Goal: Information Seeking & Learning: Check status

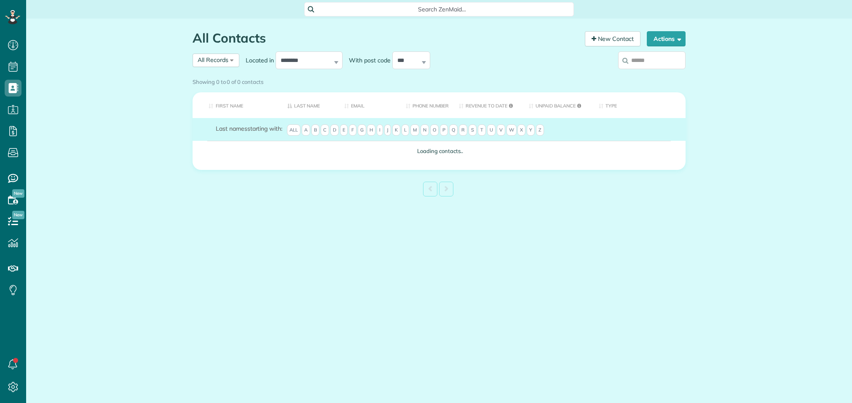
click at [654, 59] on input "search" at bounding box center [651, 60] width 67 height 18
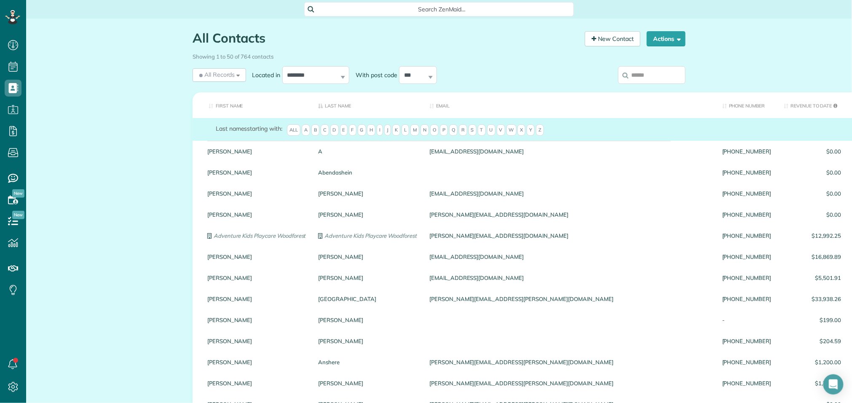
click at [656, 76] on input "search" at bounding box center [651, 75] width 67 height 18
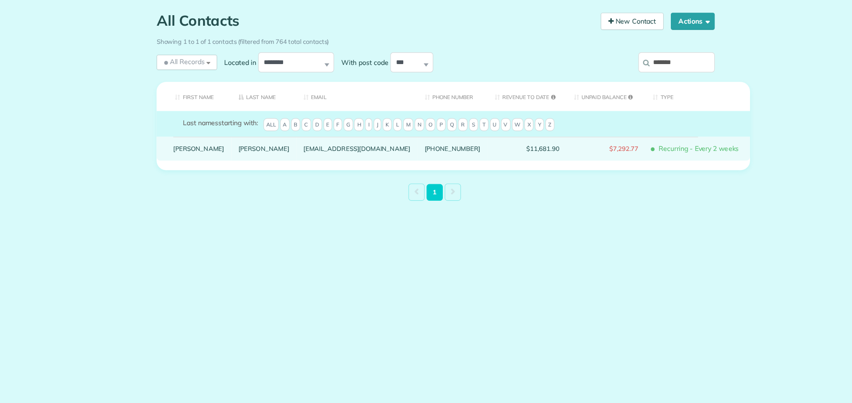
type input "*******"
click at [216, 154] on link "Jerrid" at bounding box center [229, 151] width 45 height 6
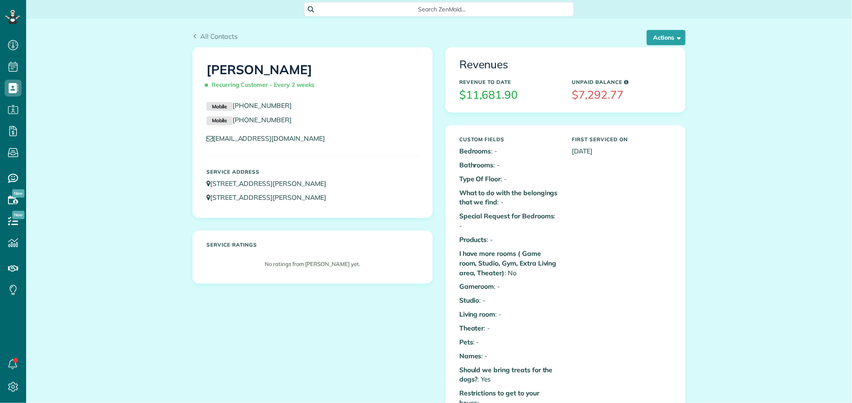
scroll to position [3, 3]
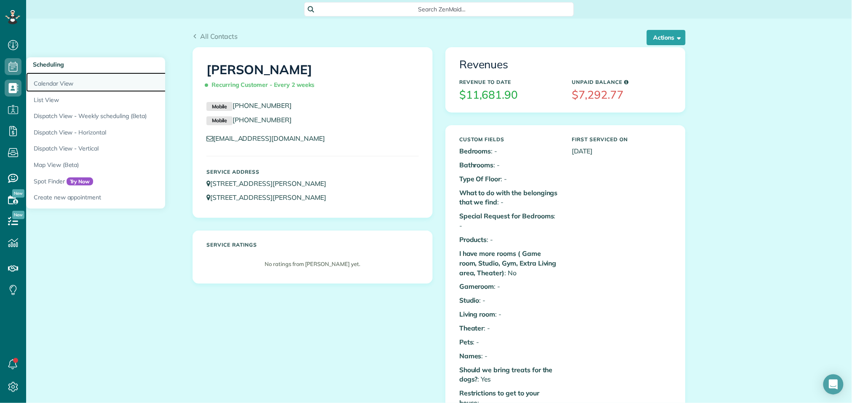
click at [39, 83] on link "Calendar View" at bounding box center [131, 81] width 211 height 19
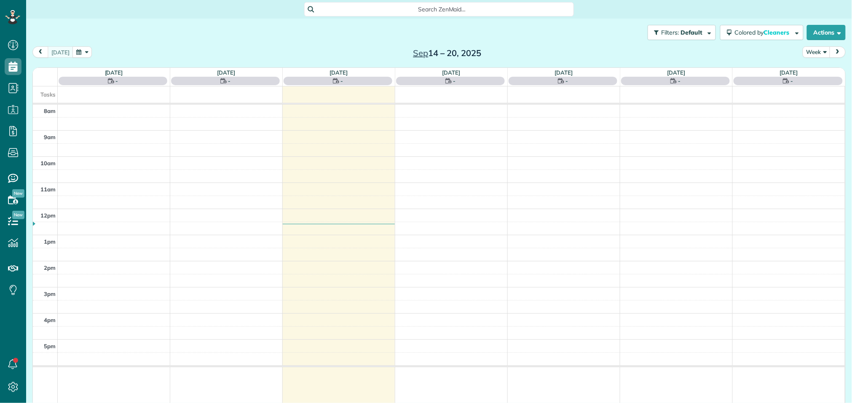
scroll to position [3, 3]
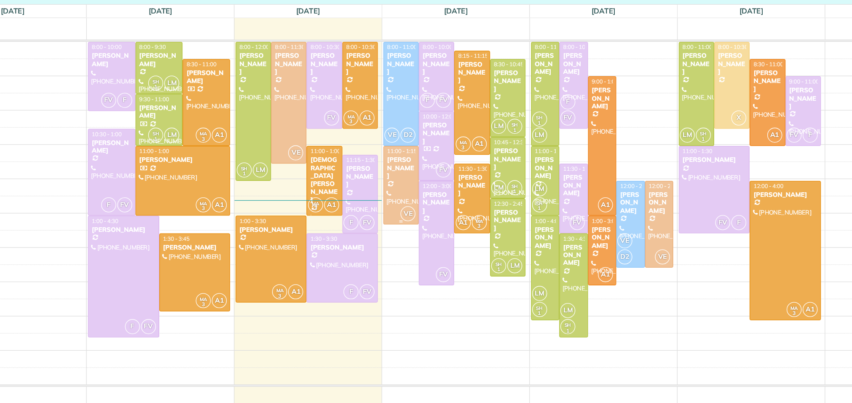
click at [414, 208] on div at bounding box center [409, 205] width 26 height 59
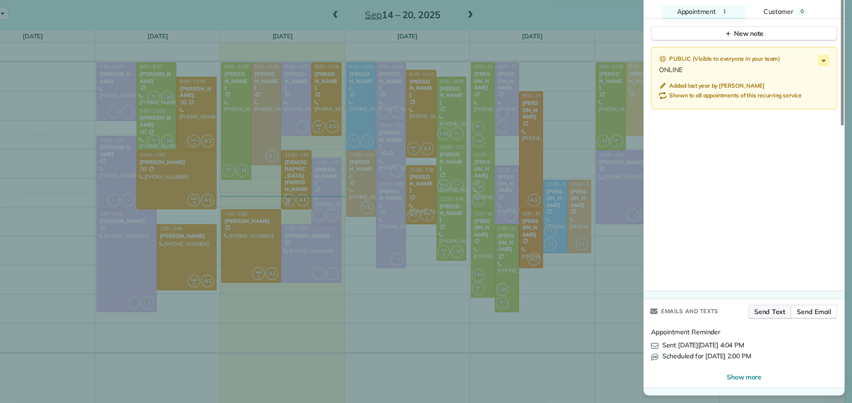
click at [775, 320] on span "Send Text" at bounding box center [778, 320] width 28 height 8
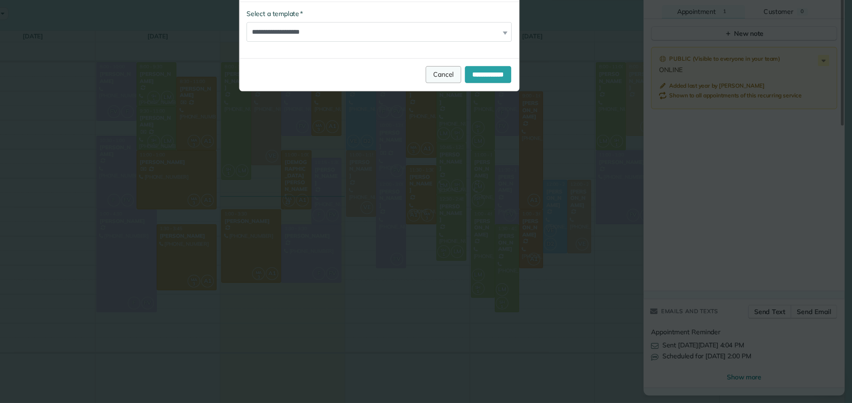
click at [470, 108] on link "Cancel" at bounding box center [484, 106] width 32 height 15
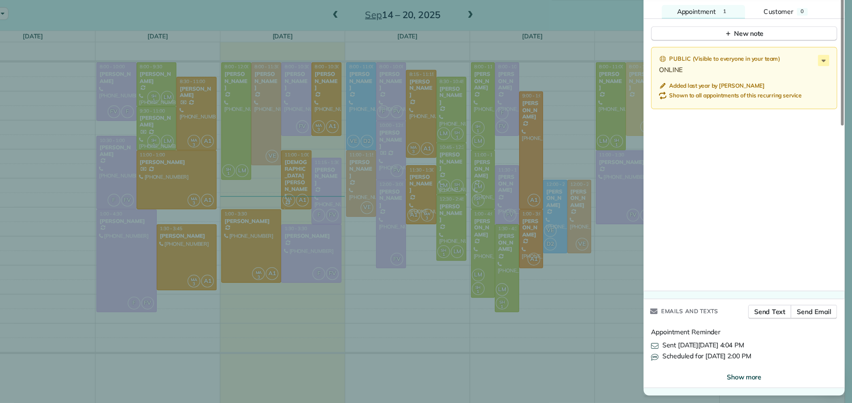
click at [749, 375] on span "Show more" at bounding box center [754, 379] width 31 height 8
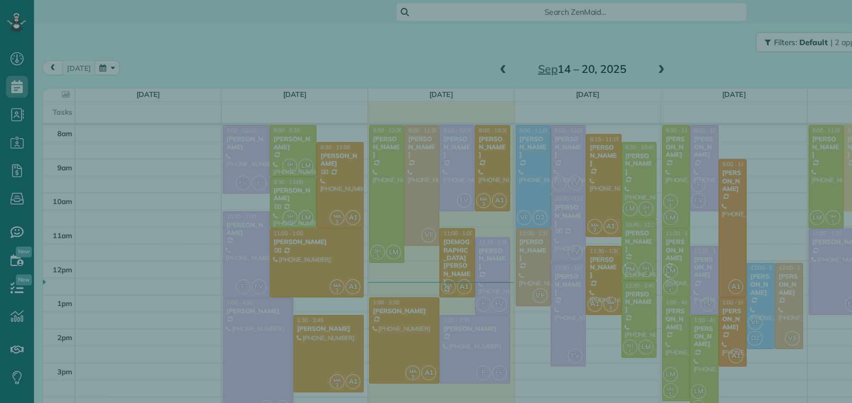
scroll to position [971, 0]
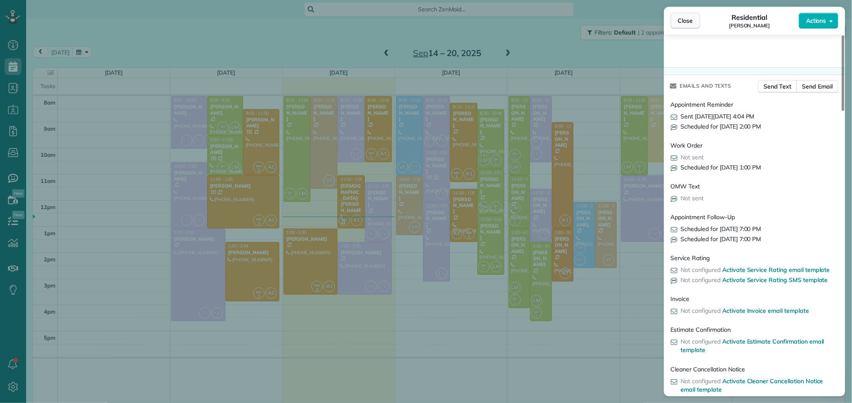
click at [689, 24] on span "Close" at bounding box center [685, 20] width 15 height 8
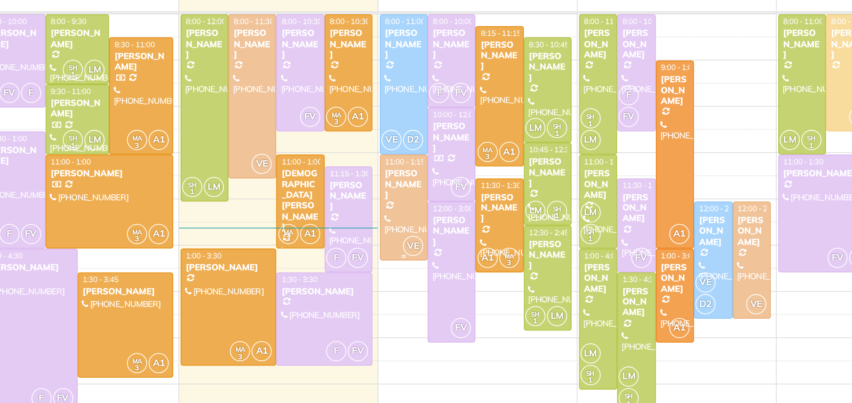
click at [412, 195] on div "Jerrid Williams" at bounding box center [409, 192] width 22 height 18
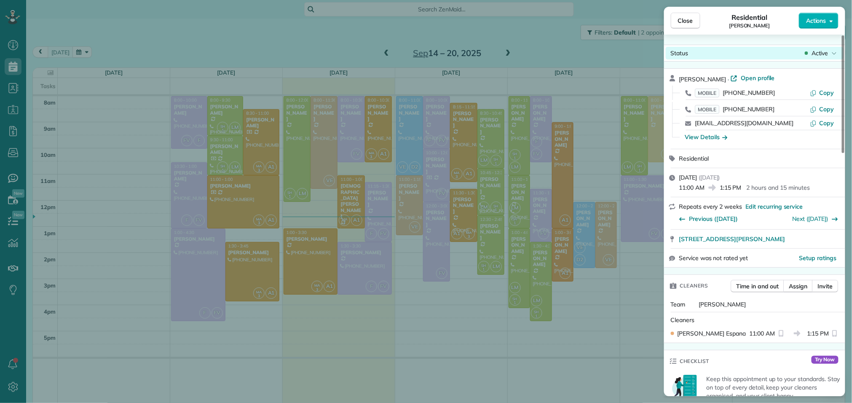
click at [818, 52] on span "Active" at bounding box center [819, 53] width 17 height 8
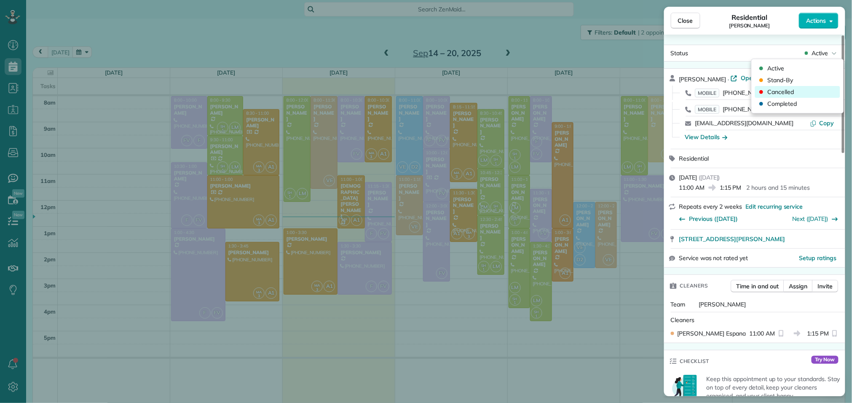
click at [791, 91] on span "Cancelled" at bounding box center [780, 92] width 27 height 8
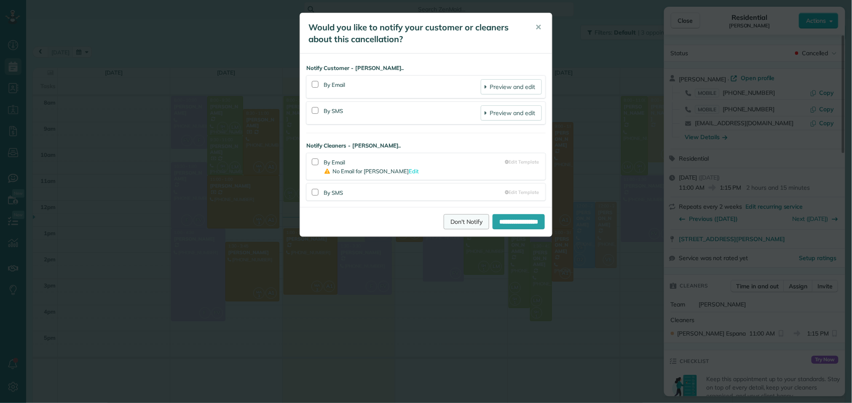
click at [452, 225] on link "Don't Notify" at bounding box center [466, 221] width 45 height 15
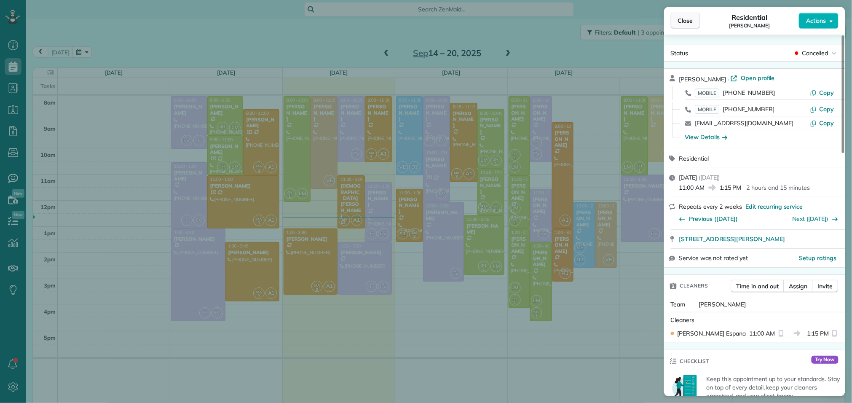
click at [694, 21] on button "Close" at bounding box center [685, 21] width 29 height 16
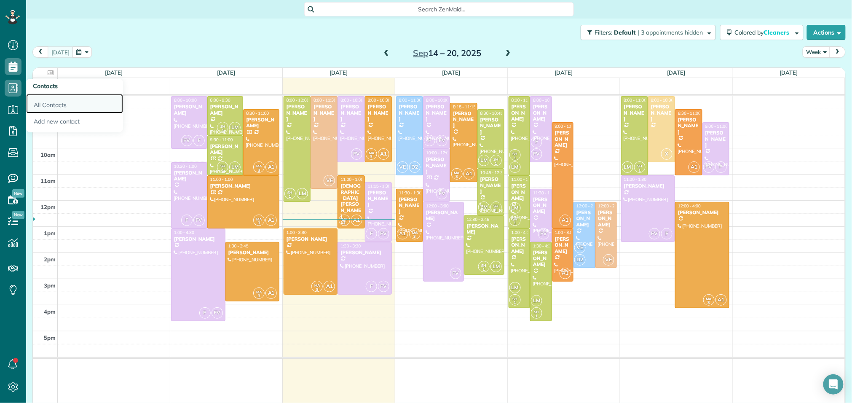
click at [47, 103] on link "All Contacts" at bounding box center [74, 103] width 97 height 19
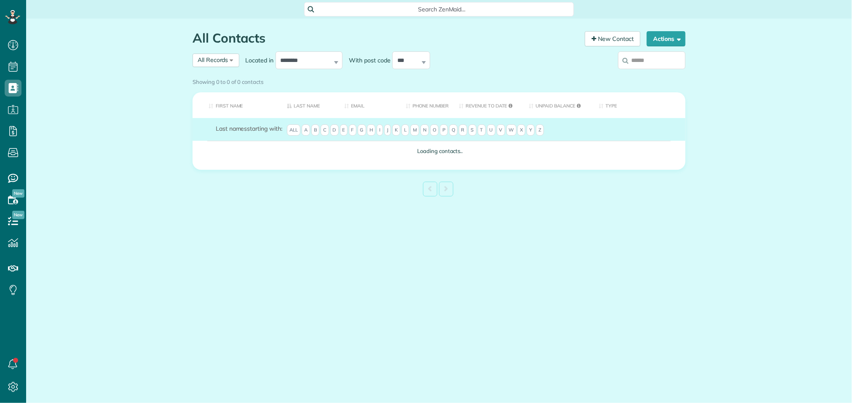
scroll to position [3, 3]
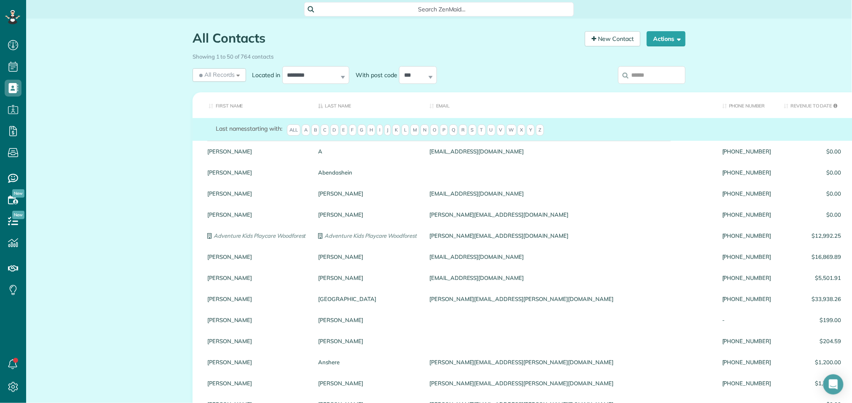
click at [638, 70] on input "search" at bounding box center [651, 75] width 67 height 18
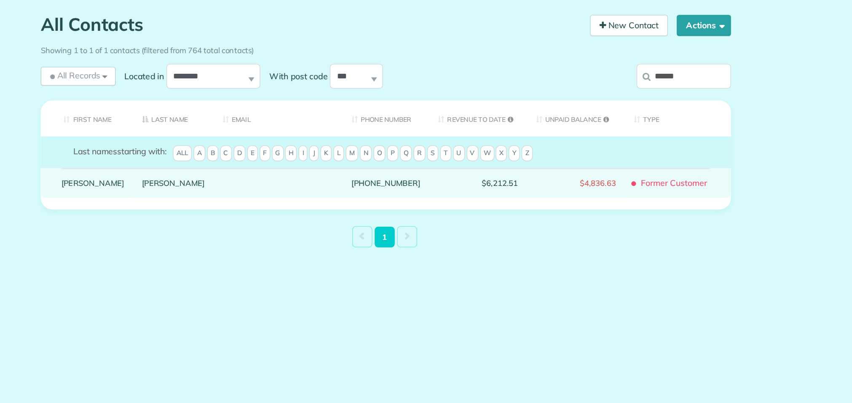
type input "******"
click at [219, 154] on link "Brenna" at bounding box center [229, 151] width 45 height 6
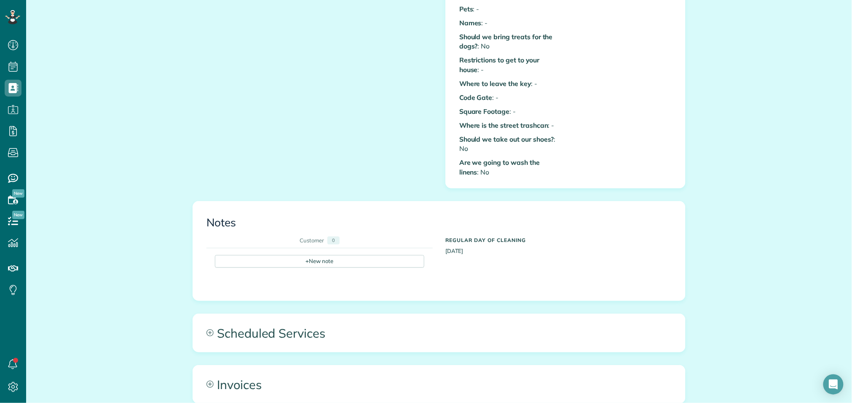
scroll to position [517, 0]
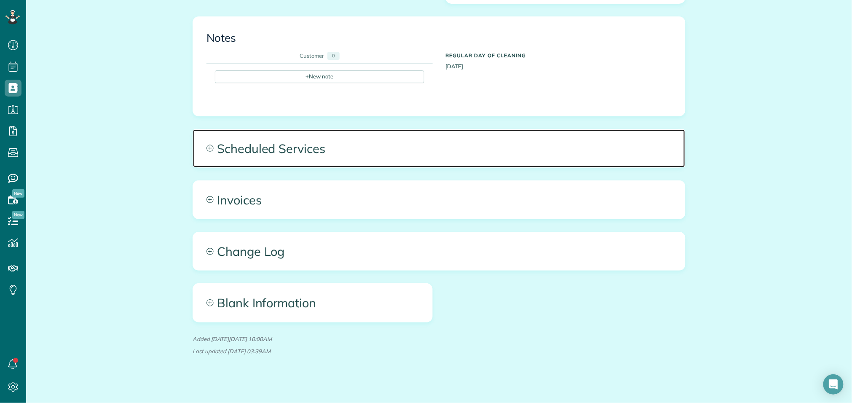
click at [296, 142] on span "Scheduled Services" at bounding box center [439, 148] width 492 height 38
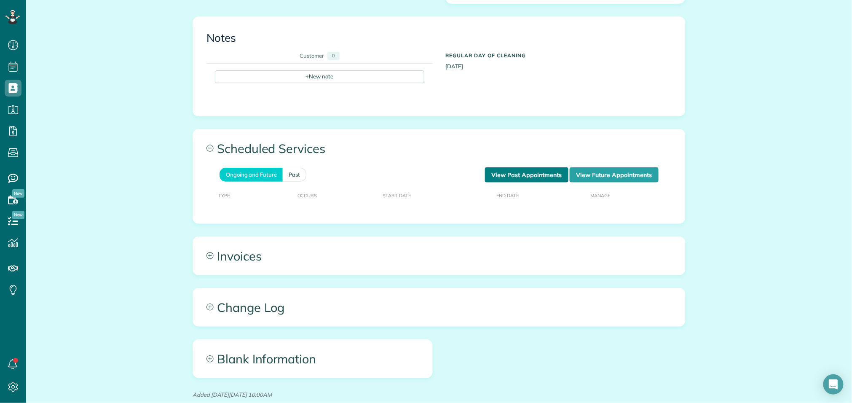
click at [524, 169] on link "View Past Appointments" at bounding box center [526, 174] width 83 height 15
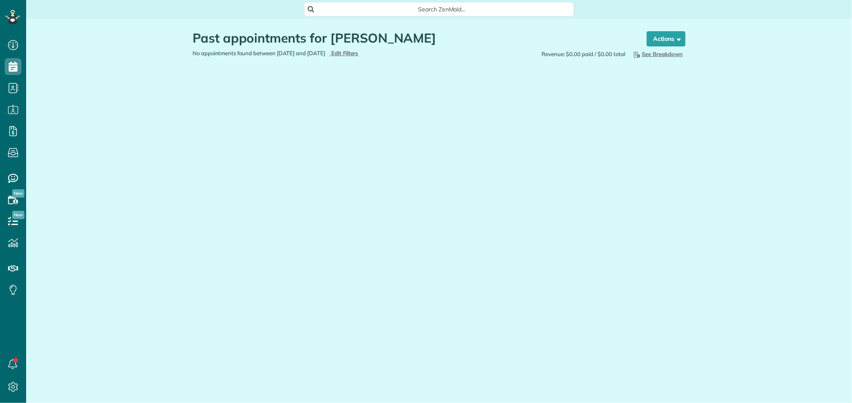
scroll to position [3, 3]
click at [358, 54] on span "Edit Filters" at bounding box center [344, 53] width 27 height 7
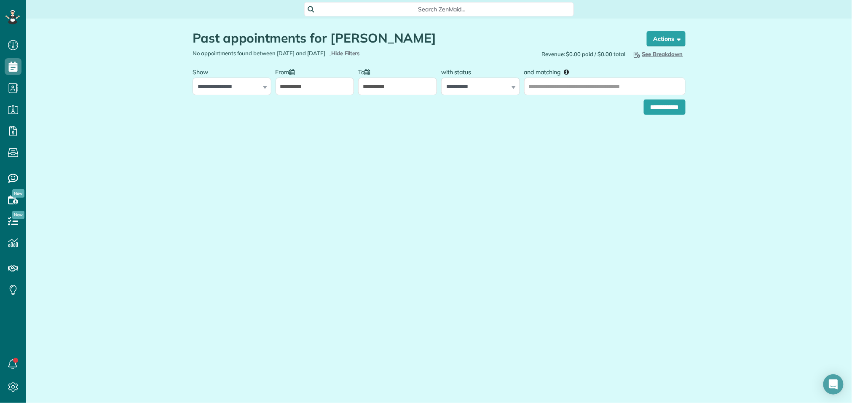
click at [320, 90] on input "**********" at bounding box center [314, 86] width 79 height 18
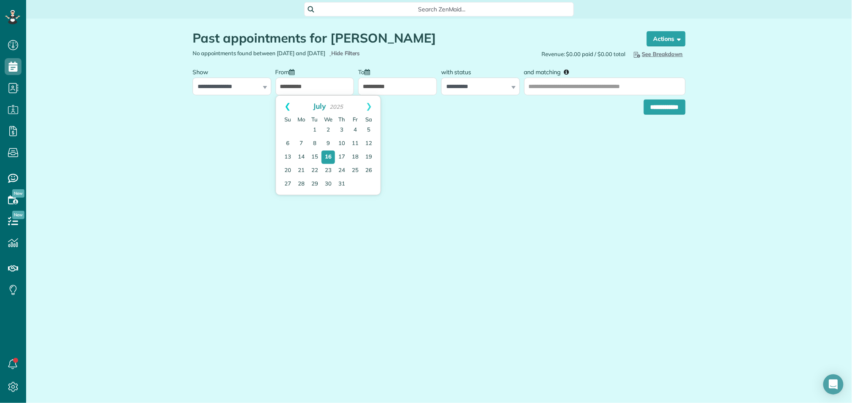
click at [284, 105] on link "Prev" at bounding box center [287, 106] width 23 height 21
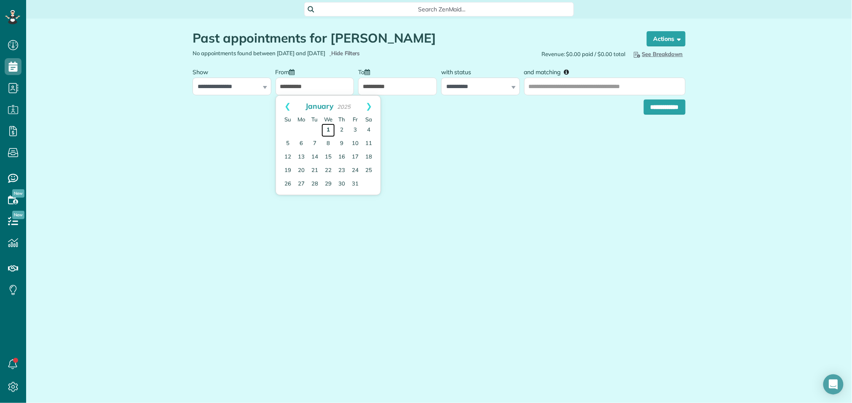
click at [330, 131] on link "1" at bounding box center [327, 129] width 13 height 13
type input "**********"
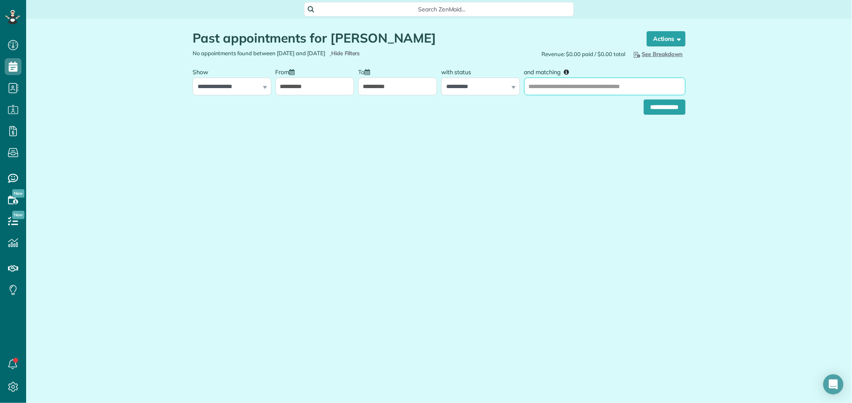
click at [548, 88] on input "and matching" at bounding box center [604, 86] width 161 height 18
type input "******"
type input "**********"
click at [653, 104] on input "**********" at bounding box center [665, 106] width 42 height 15
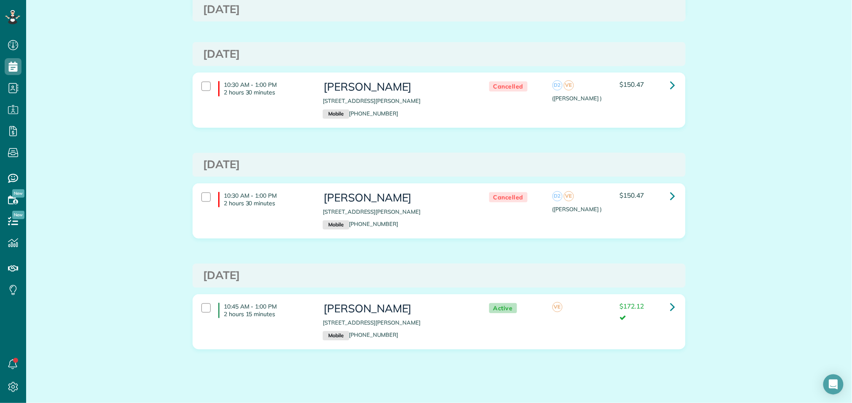
scroll to position [588, 0]
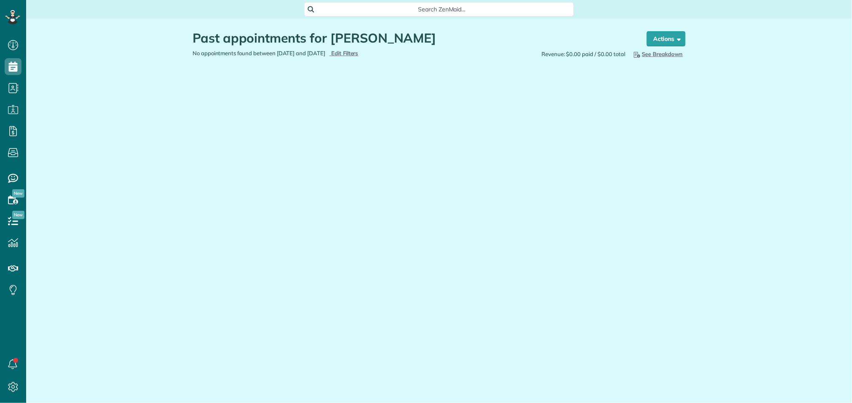
scroll to position [3, 3]
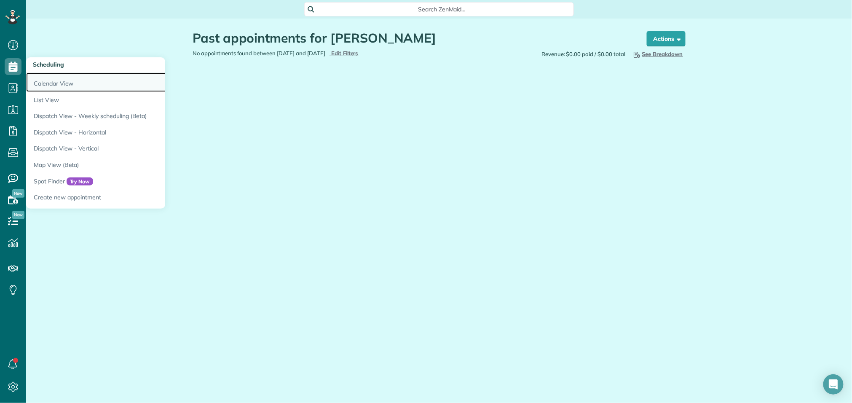
click at [53, 81] on link "Calendar View" at bounding box center [131, 81] width 211 height 19
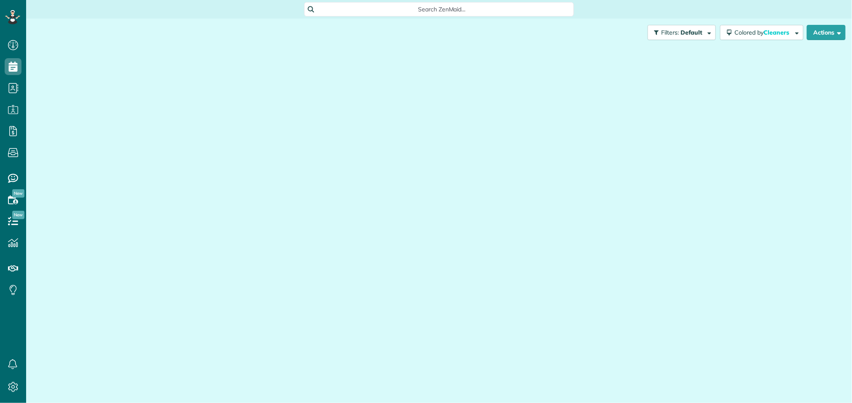
scroll to position [3, 3]
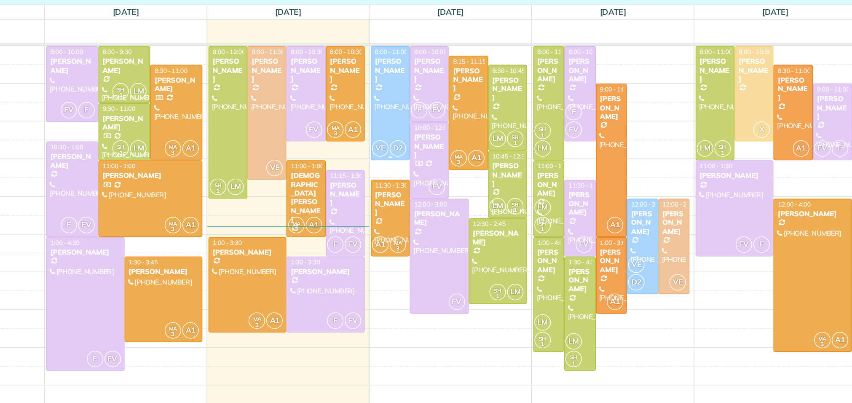
click at [396, 175] on link "VE D2 8:00 - 11:00 [PERSON_NAME] [PHONE_NUMBER] [GEOGRAPHIC_DATA][PERSON_NAME]" at bounding box center [409, 135] width 27 height 79
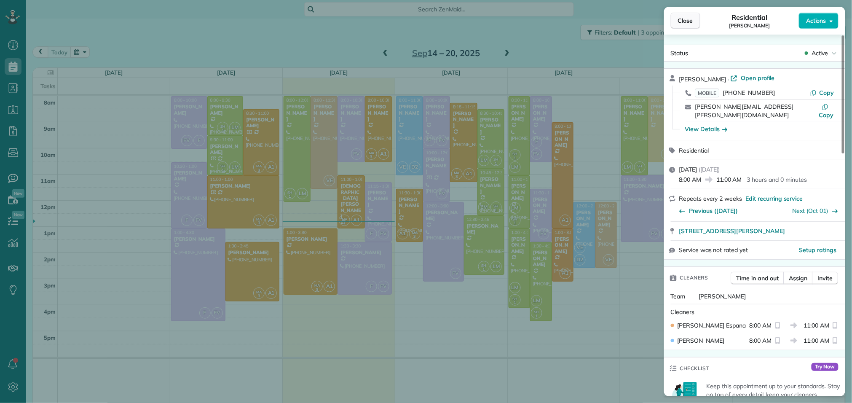
click at [684, 20] on span "Close" at bounding box center [685, 20] width 15 height 8
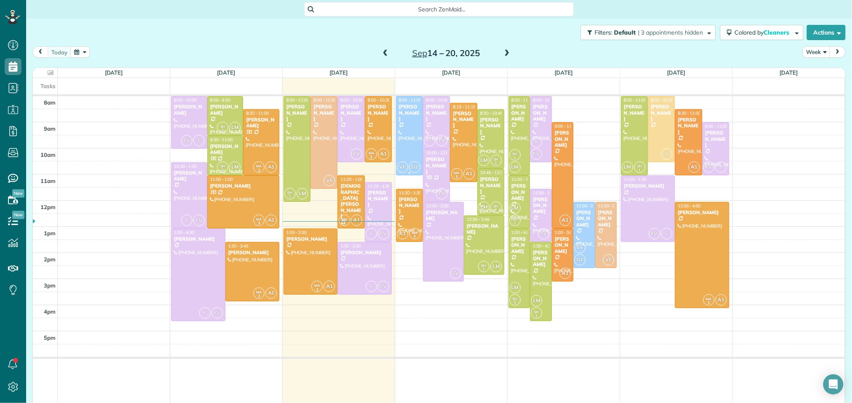
click at [410, 132] on div at bounding box center [409, 135] width 26 height 78
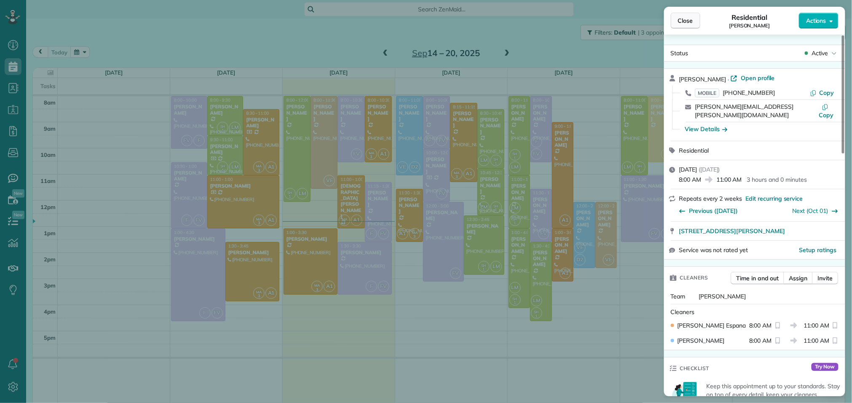
click at [691, 24] on span "Close" at bounding box center [685, 20] width 15 height 8
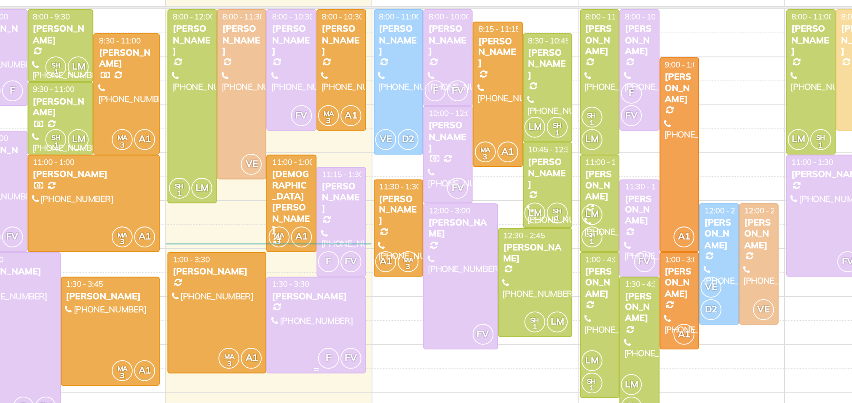
click at [366, 258] on div at bounding box center [364, 268] width 53 height 52
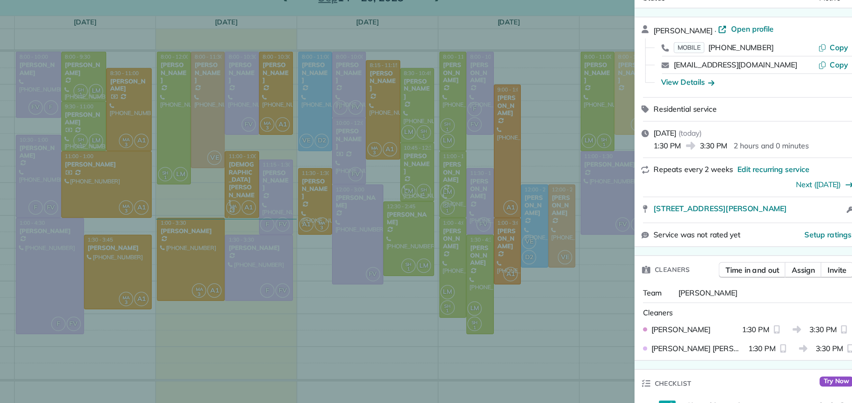
scroll to position [67, 0]
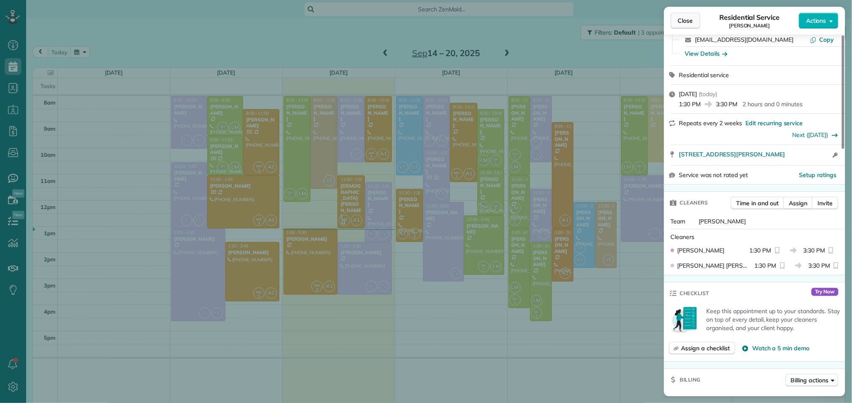
click at [686, 13] on button "Close" at bounding box center [685, 21] width 29 height 16
